Goal: Complete application form: Complete application form

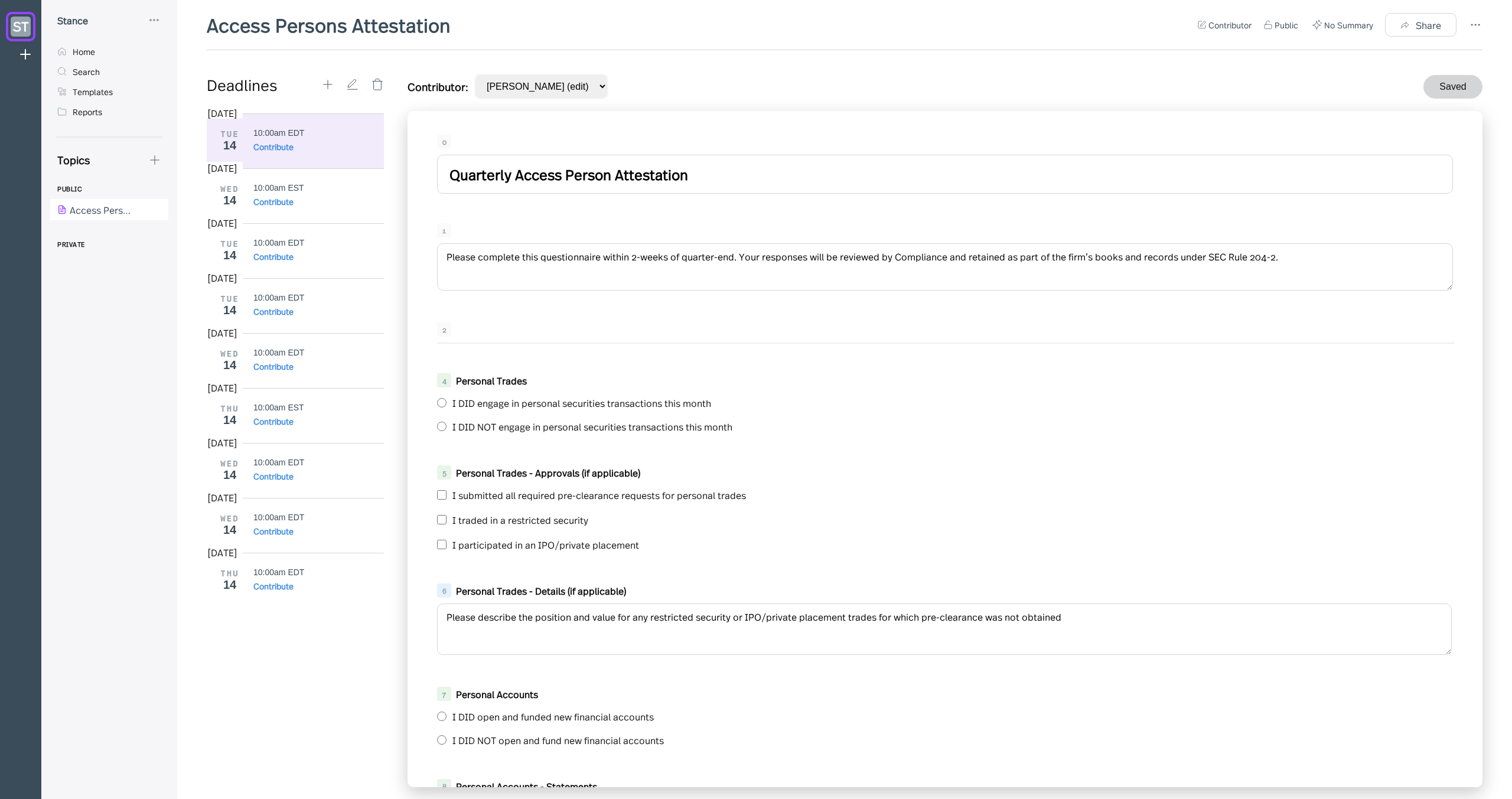
click at [477, 171] on input "Quarterly Access Person Attestation" at bounding box center [944, 174] width 1016 height 39
click at [503, 139] on div "0" at bounding box center [944, 141] width 1016 height 14
click at [467, 138] on div "0" at bounding box center [944, 141] width 1016 height 14
click at [484, 310] on div "0 Quarterly Access Person Attestation 1 Please complete this questionnaire with…" at bounding box center [944, 449] width 1075 height 676
click at [508, 222] on div "1 Please complete this questionnaire within 2-weeks of quarter-end. Your respon…" at bounding box center [945, 258] width 1040 height 81
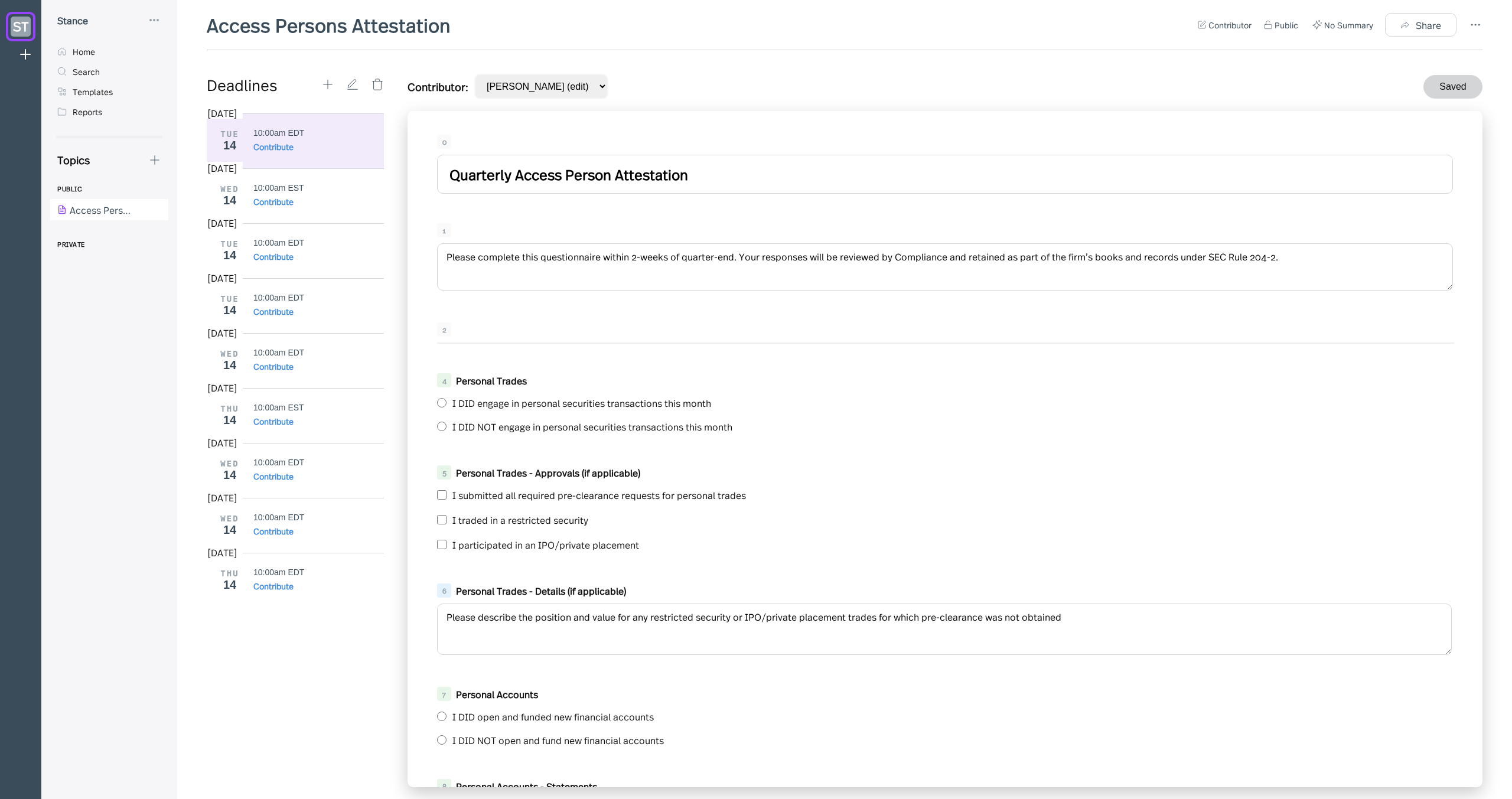
click at [478, 177] on input "Quarterly Access Person Attestation" at bounding box center [944, 174] width 1016 height 39
click at [508, 178] on input "Quarterly Access Person Attestation" at bounding box center [944, 174] width 1016 height 39
type input "Quarterly Access Person Attestation"
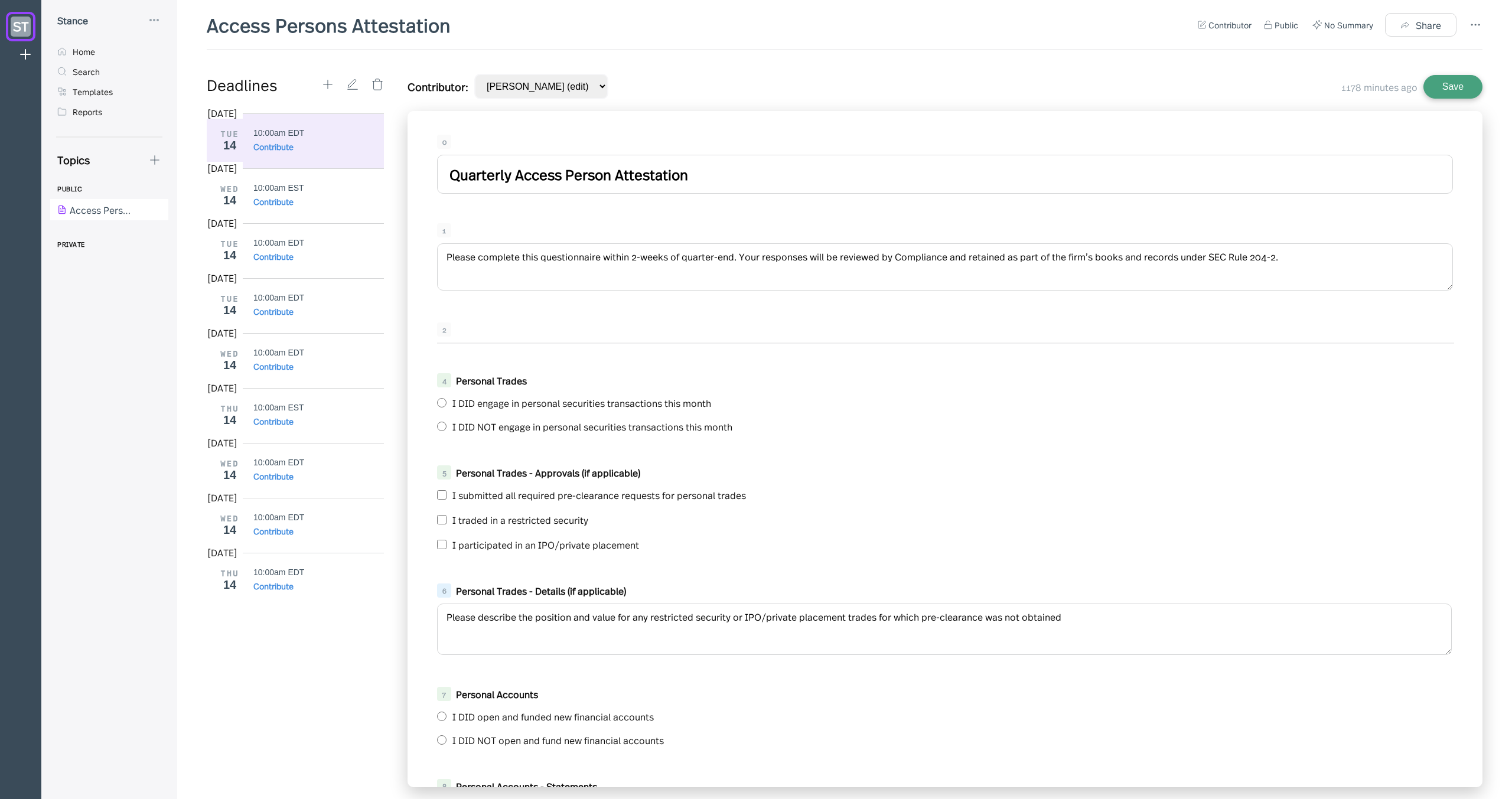
click at [521, 215] on div "0 Quarterly Access Person Attestation 1 Please complete this questionnaire with…" at bounding box center [944, 449] width 1075 height 676
click at [484, 317] on div "2" at bounding box center [945, 333] width 1040 height 33
click at [505, 259] on textarea "Please complete this questionnaire within 2-weeks of quarter-end. Your response…" at bounding box center [944, 267] width 1016 height 47
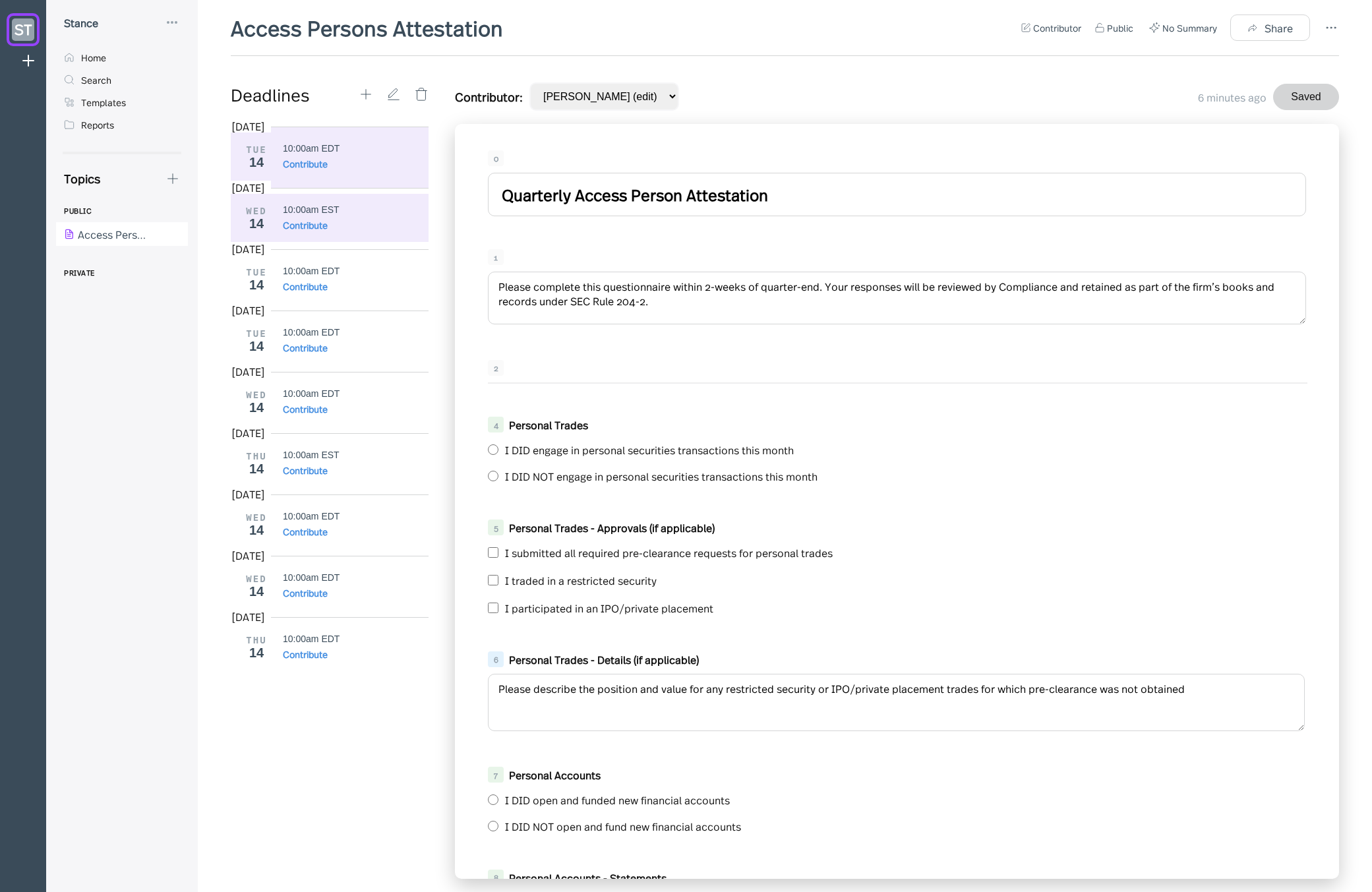
click at [334, 203] on div "WED 14 10:00am EST Contribute" at bounding box center [335, 217] width 207 height 48
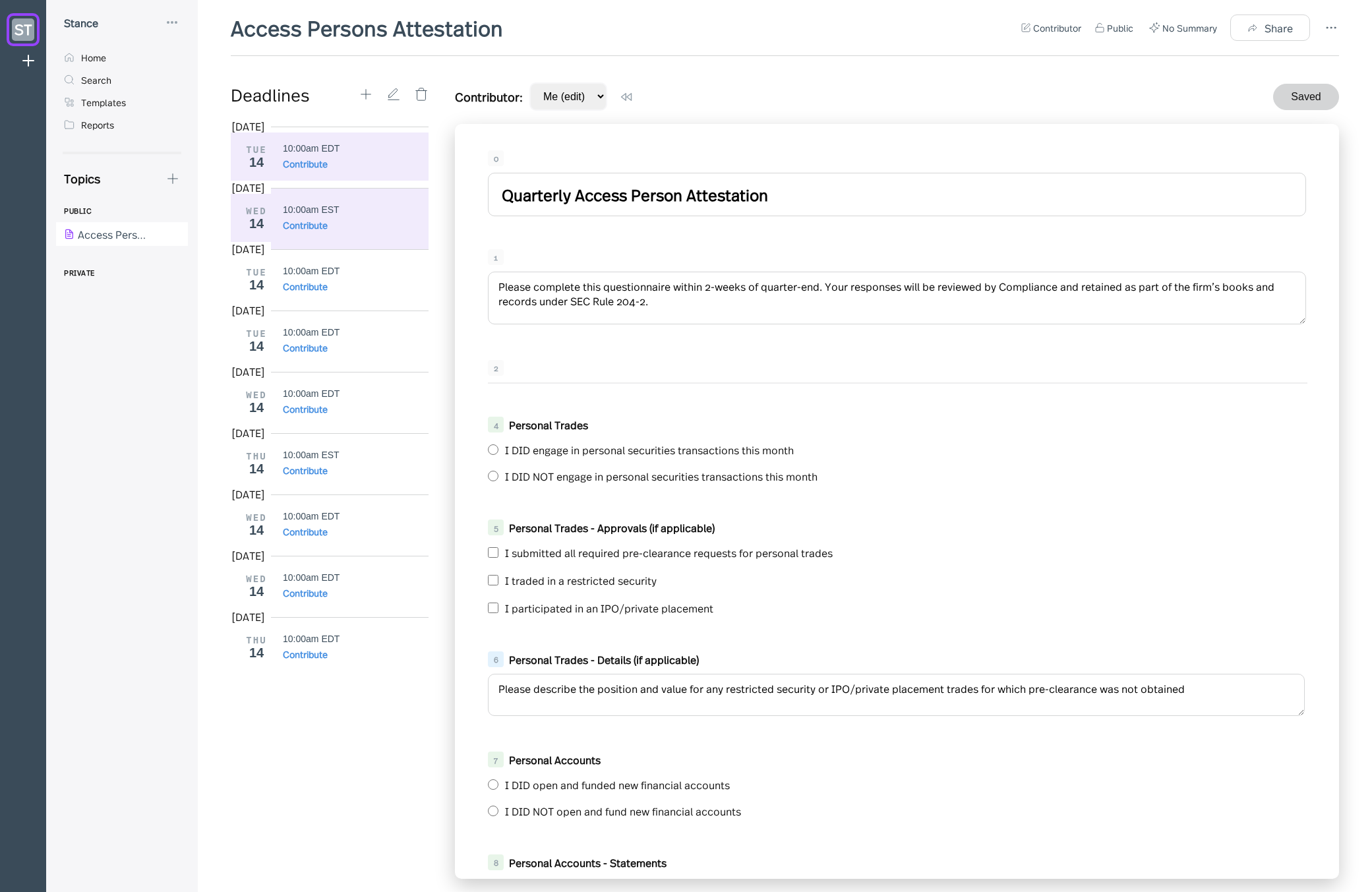
click at [315, 158] on div "Contribute" at bounding box center [305, 164] width 45 height 13
click at [1327, 27] on circle at bounding box center [1327, 27] width 1 height 1
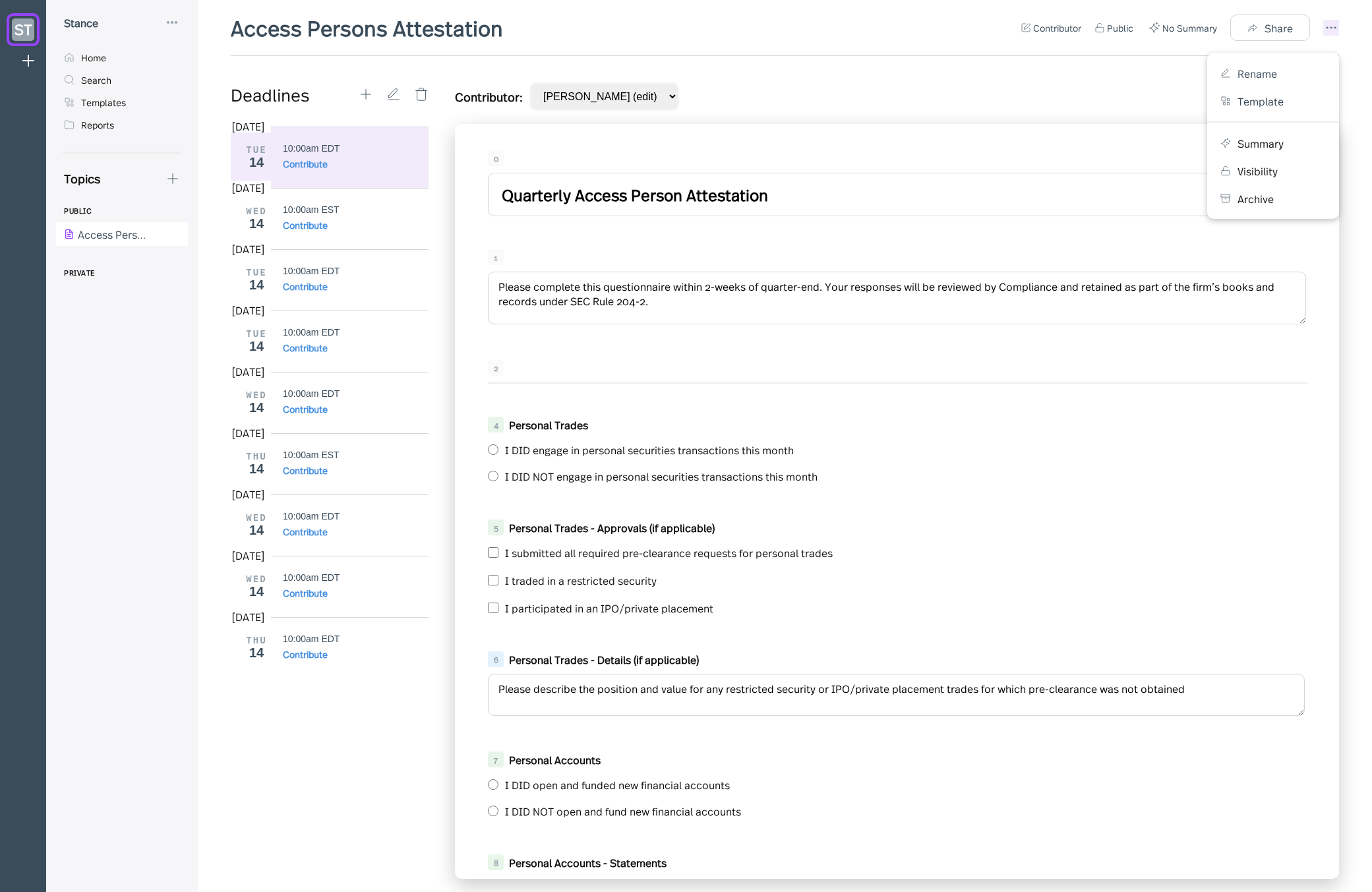
click at [940, 95] on div at bounding box center [686, 446] width 1372 height 892
click at [176, 184] on icon at bounding box center [173, 178] width 15 height 15
click at [205, 238] on div "New Form" at bounding box center [222, 241] width 49 height 15
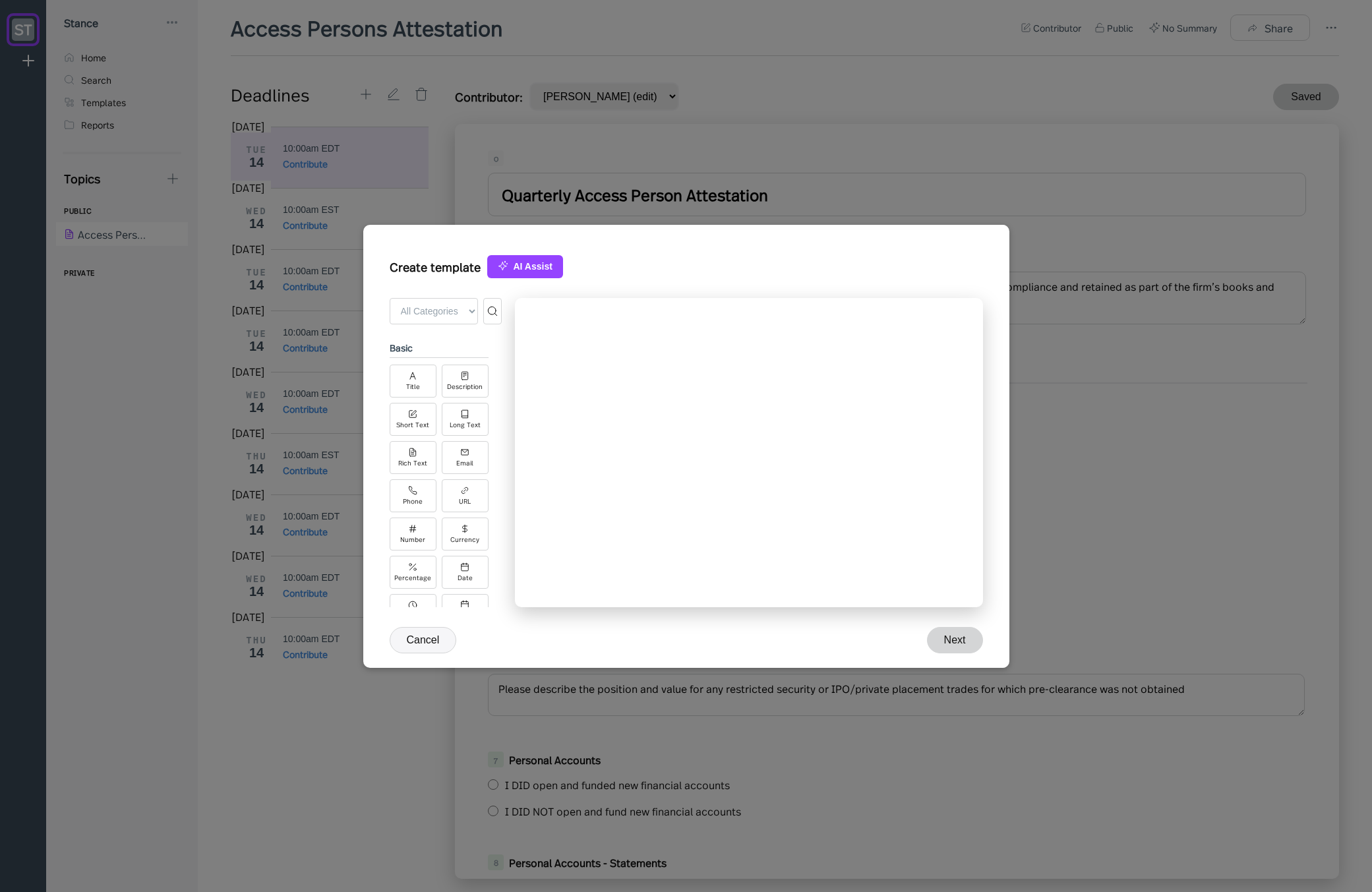
click at [433, 637] on button "Cancel" at bounding box center [423, 639] width 67 height 26
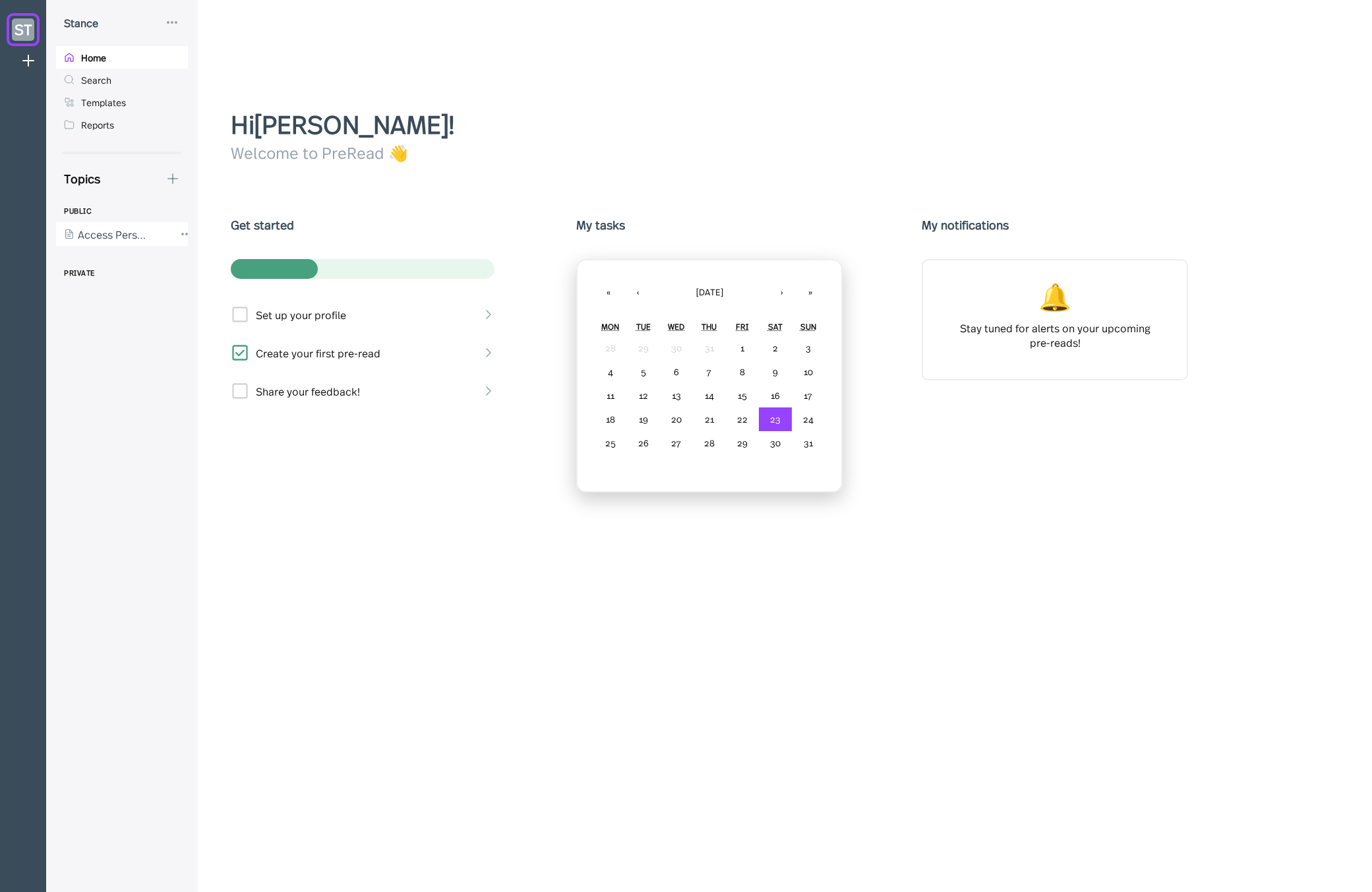
click at [144, 235] on div at bounding box center [115, 234] width 118 height 24
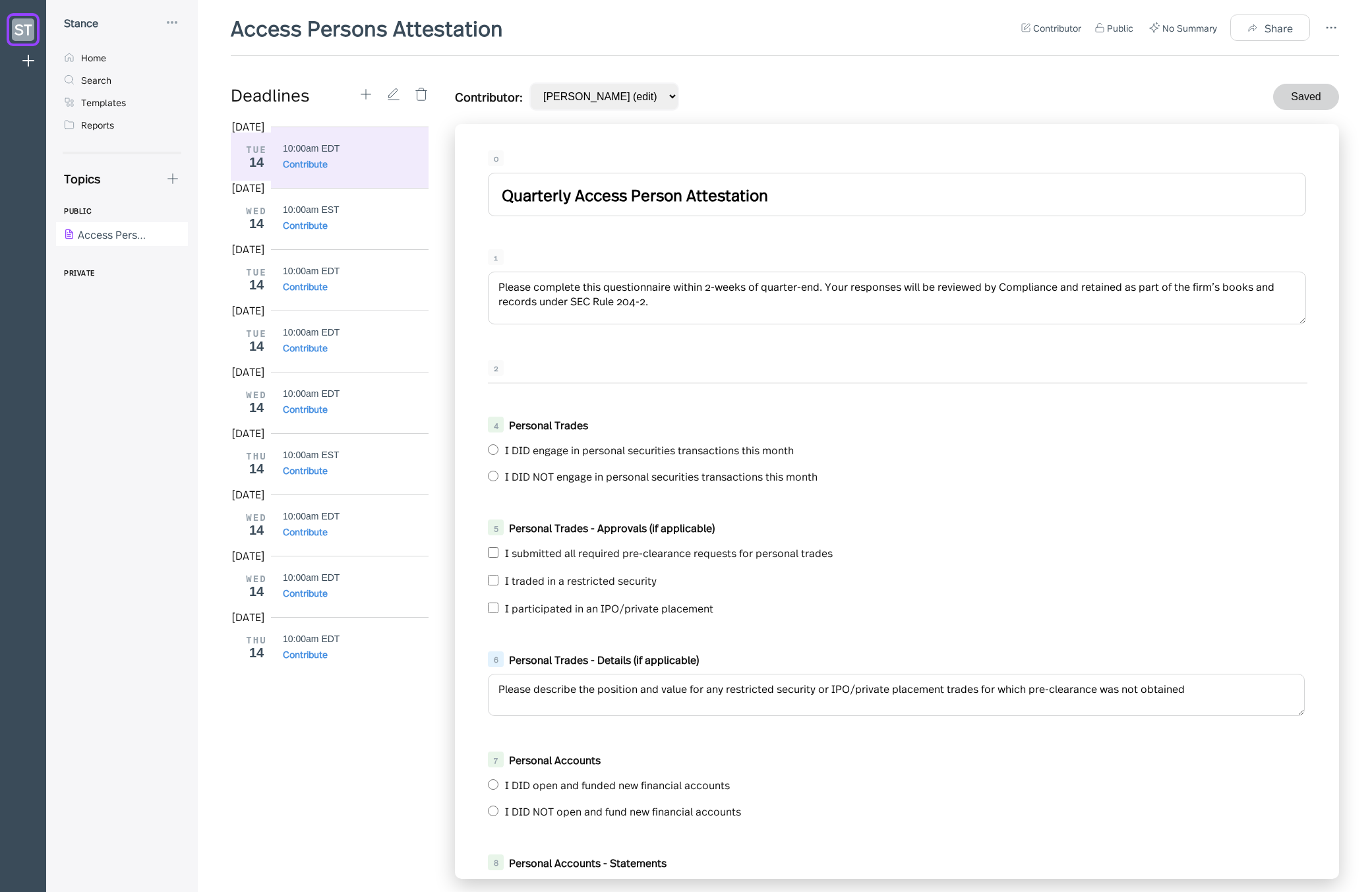
click at [468, 69] on div "Access Persons Attestation Contributor Public No Summary Share Deadlines Oct 20…" at bounding box center [785, 452] width 1108 height 878
click at [140, 409] on div "PUBLIC Access Persons Attestation PRIVATE" at bounding box center [127, 551] width 142 height 702
click at [581, 143] on div "0 Quarterly Access Person Attestation 1 Please complete this questionnaire with…" at bounding box center [896, 501] width 884 height 755
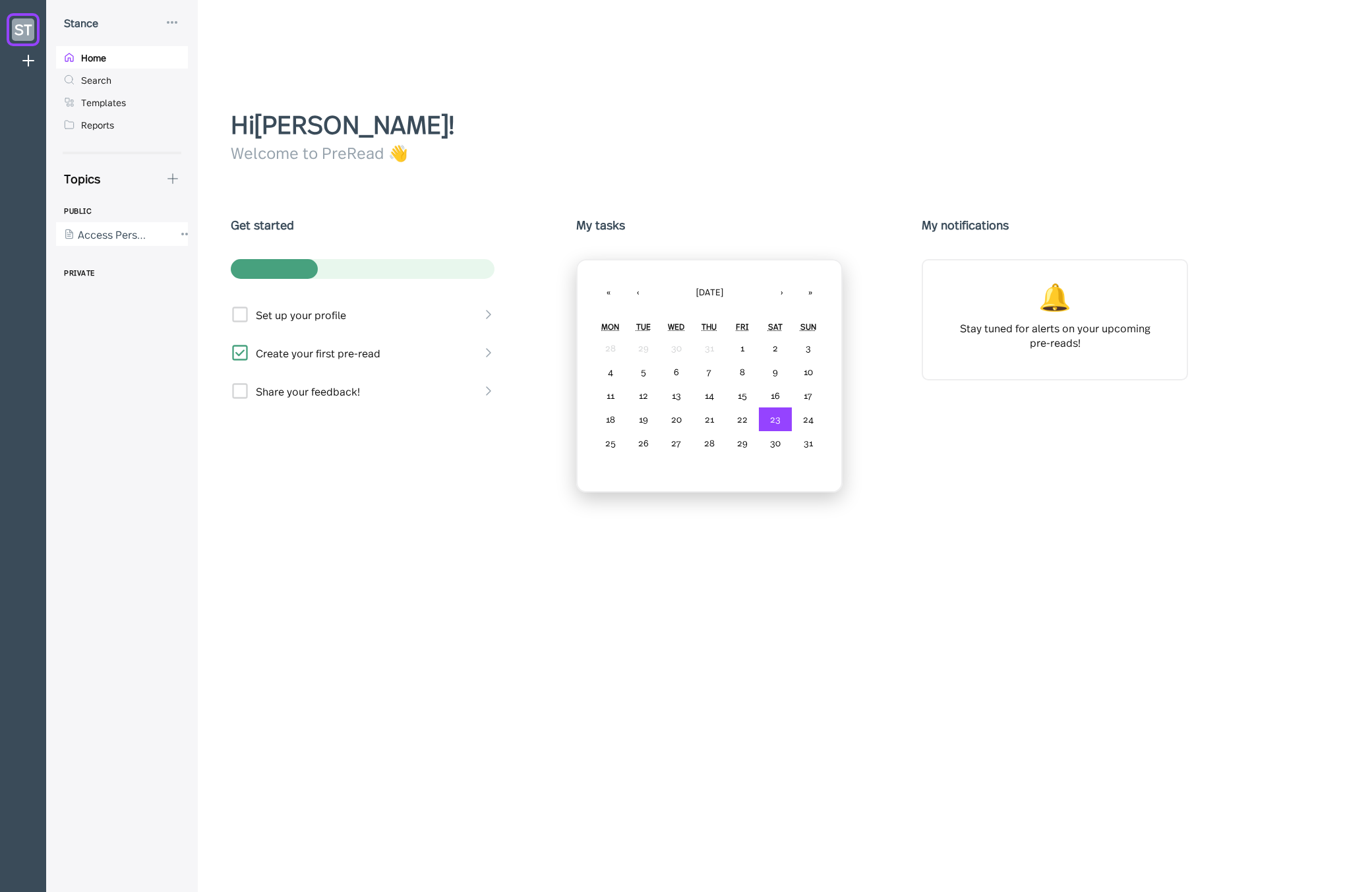
click at [117, 236] on div at bounding box center [115, 234] width 118 height 24
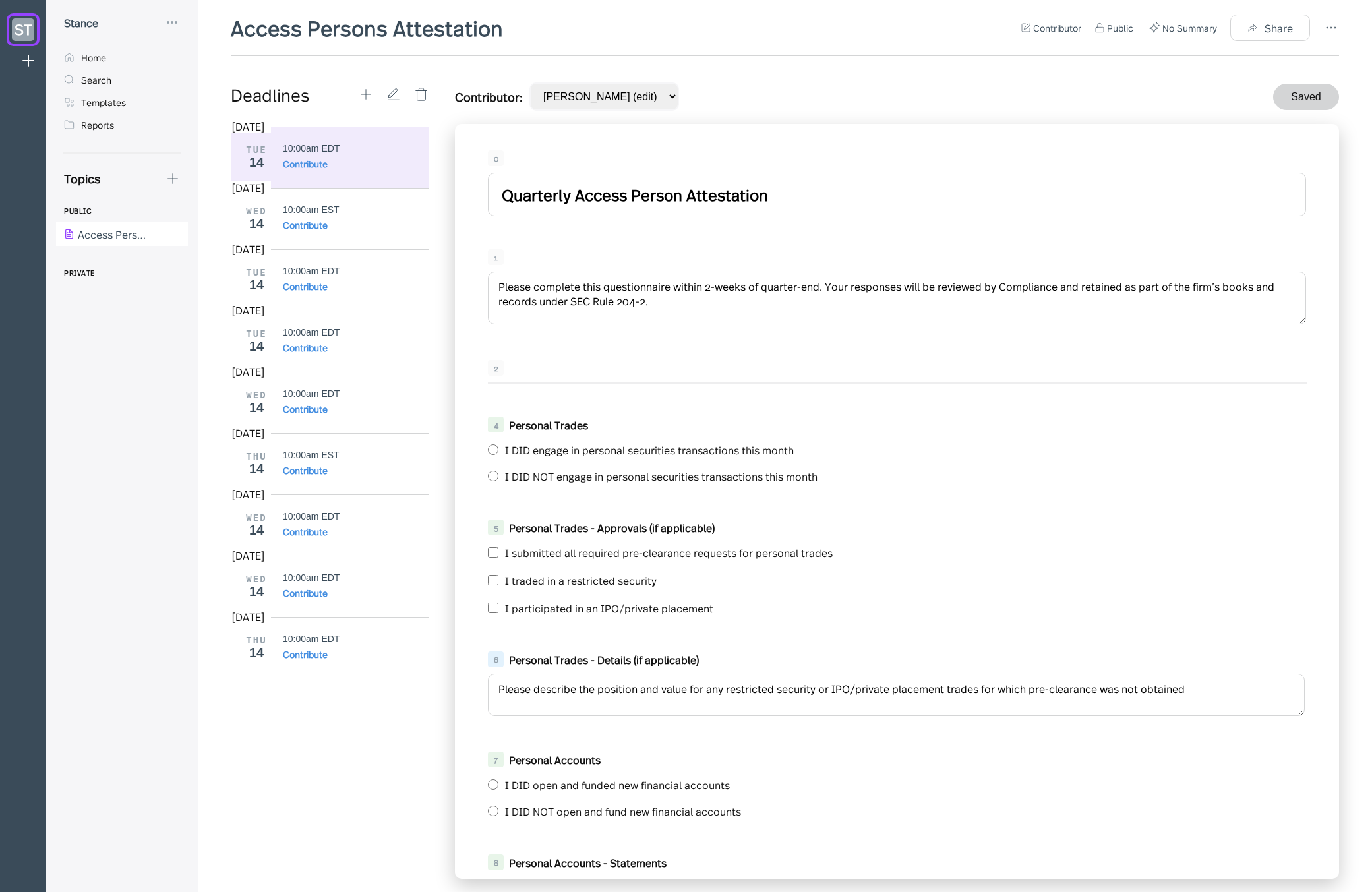
click at [746, 95] on div "Contributor: Jason Aronson (edit) Saved" at bounding box center [896, 96] width 884 height 28
click at [642, 98] on select "[PERSON_NAME] (edit)" at bounding box center [604, 96] width 150 height 28
click at [764, 97] on div "Contributor: Jason Aronson (edit) Saved" at bounding box center [896, 96] width 884 height 28
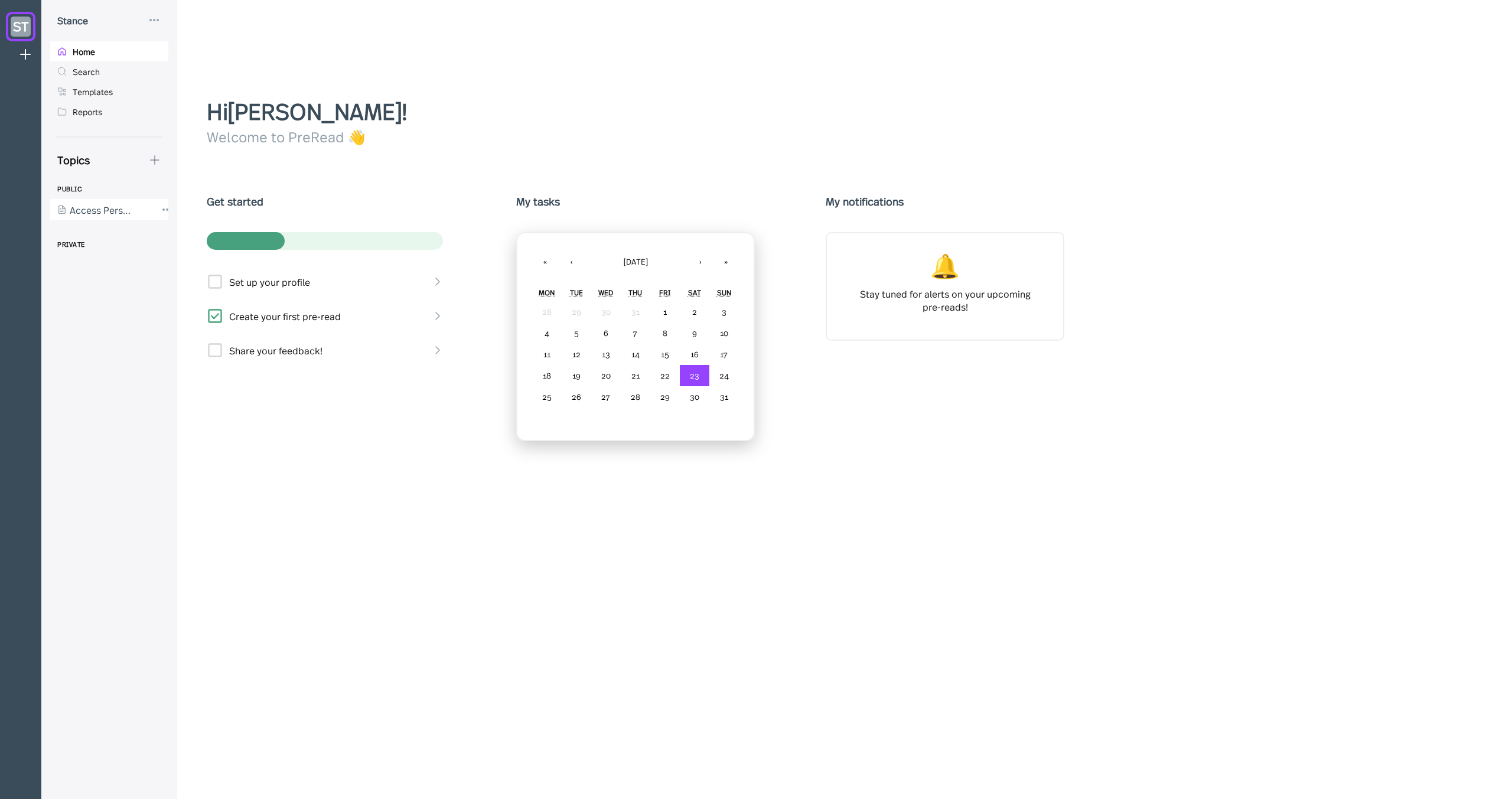
click at [94, 209] on div at bounding box center [103, 209] width 106 height 21
